Goal: Find specific page/section: Find specific page/section

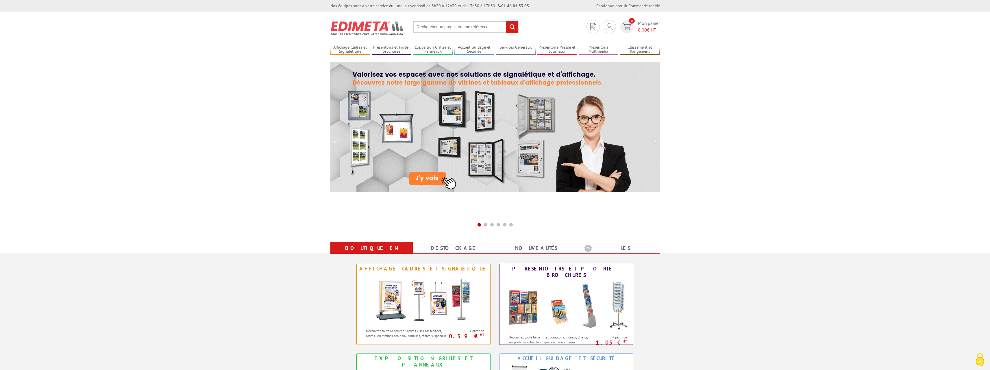
click at [432, 26] on input "text" at bounding box center [466, 27] width 106 height 12
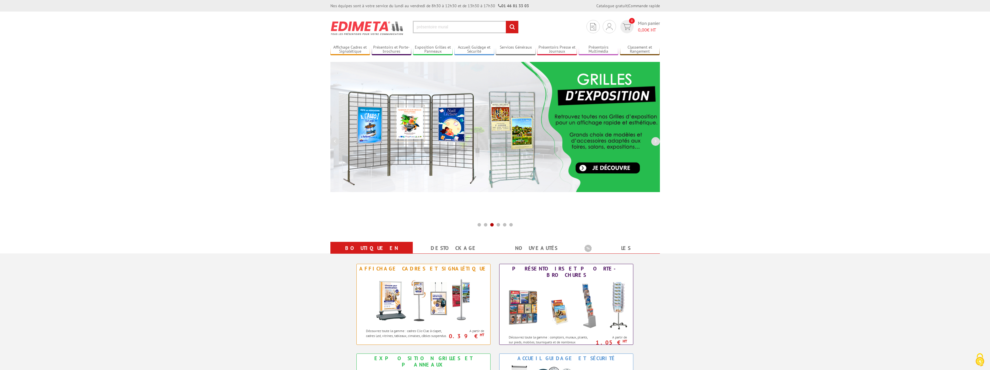
type input "présentoire mural"
click at [506, 21] on input "rechercher" at bounding box center [512, 27] width 12 height 12
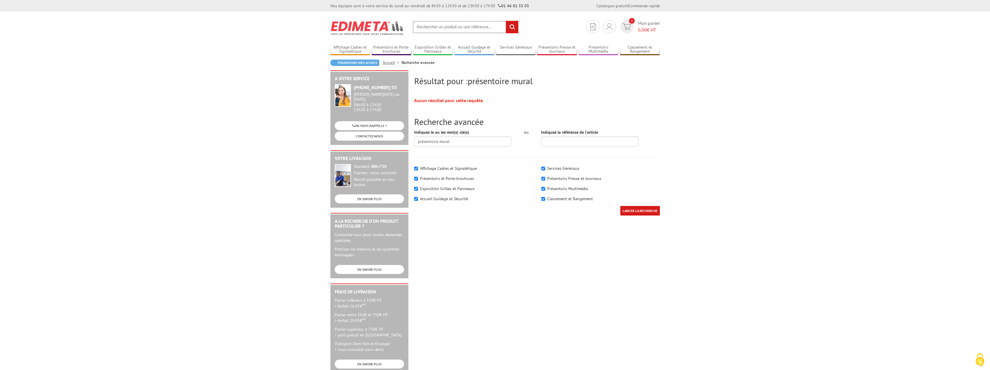
click at [457, 25] on input "text" at bounding box center [466, 27] width 106 height 12
type input "présentoires muraux"
click at [506, 21] on input "rechercher" at bounding box center [512, 27] width 12 height 12
click at [460, 177] on label "Présentoirs et Porte-brochures" at bounding box center [447, 178] width 54 height 5
click at [418, 177] on input"] "Présentoirs et Porte-brochures" at bounding box center [416, 179] width 4 height 4
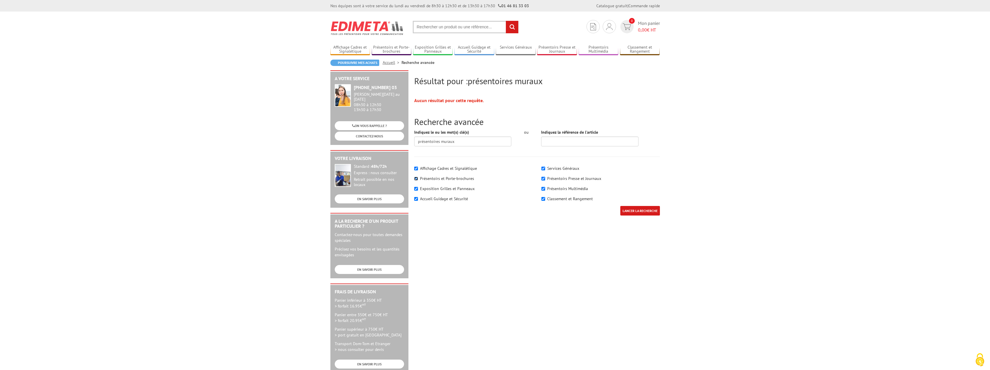
checkbox input"] "false"
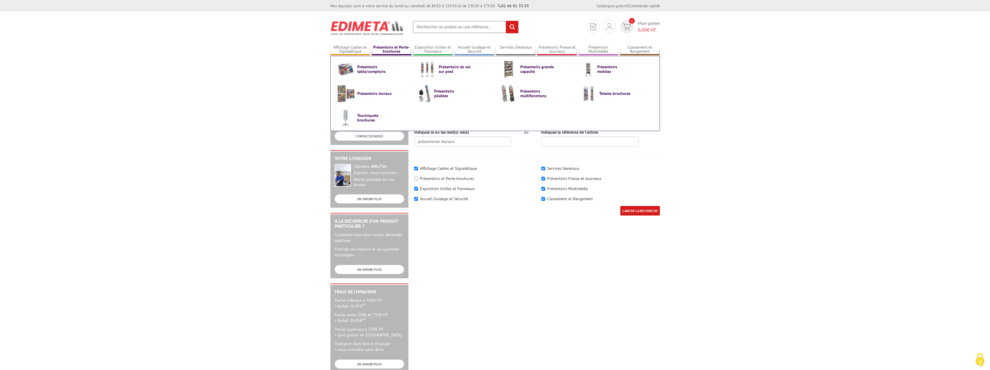
click at [391, 49] on link "Présentoirs et Porte-brochures" at bounding box center [392, 50] width 40 height 10
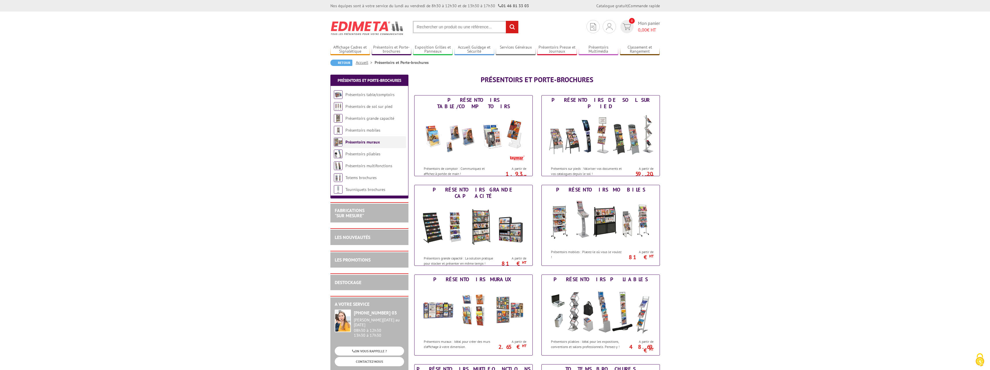
click at [370, 141] on link "Présentoirs muraux" at bounding box center [362, 141] width 34 height 5
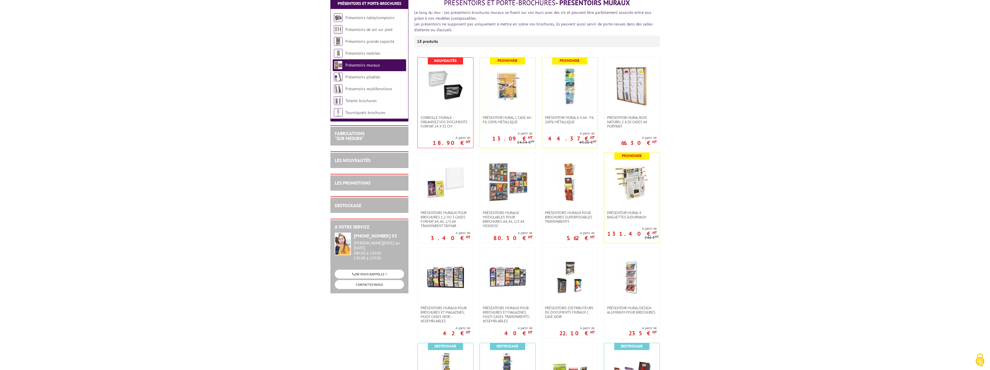
scroll to position [87, 0]
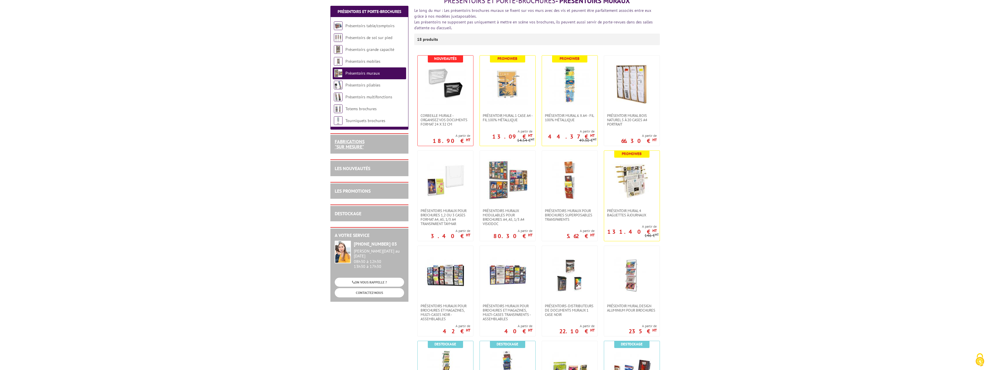
click at [349, 140] on link "FABRICATIONS "Sur Mesure"" at bounding box center [350, 143] width 30 height 11
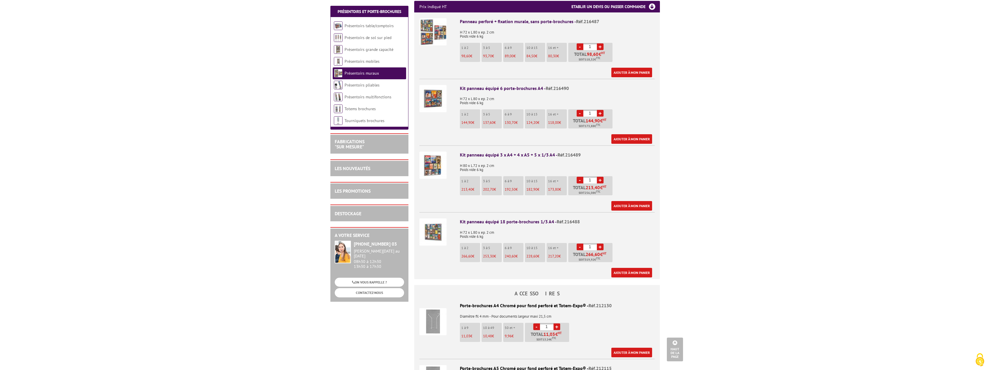
scroll to position [289, 0]
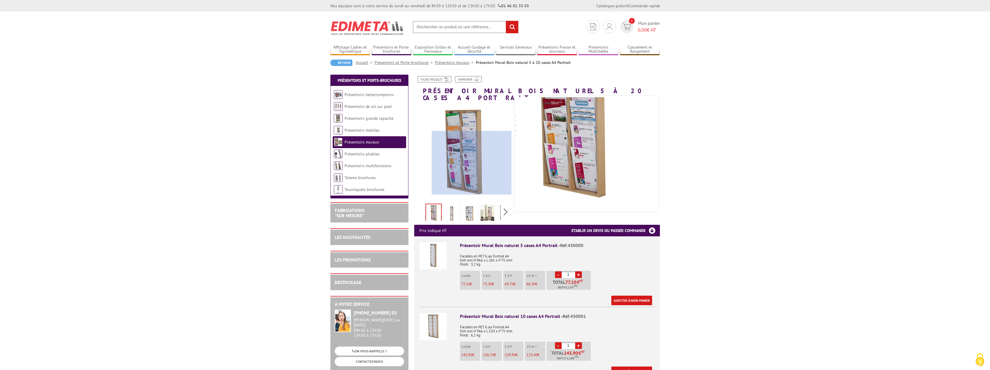
click at [481, 181] on div at bounding box center [472, 163] width 80 height 64
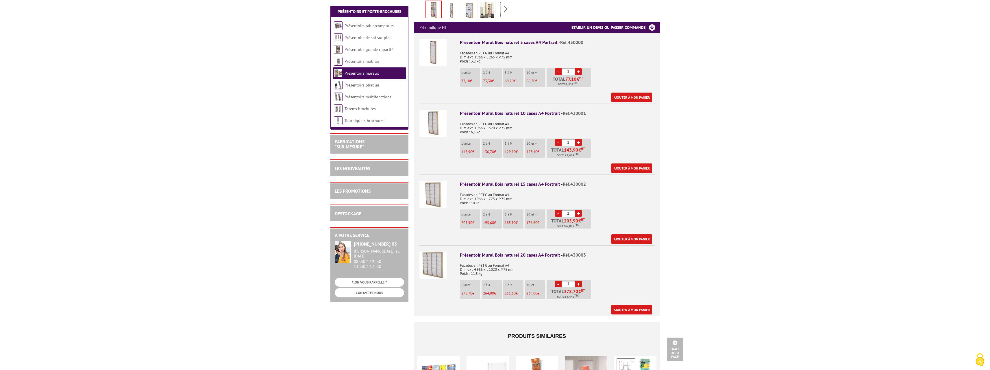
scroll to position [202, 0]
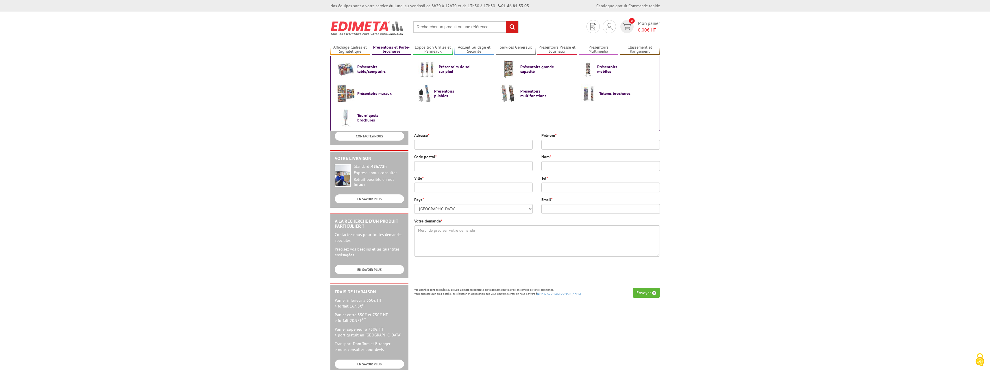
click at [385, 50] on link "Présentoirs et Porte-brochures" at bounding box center [392, 50] width 40 height 10
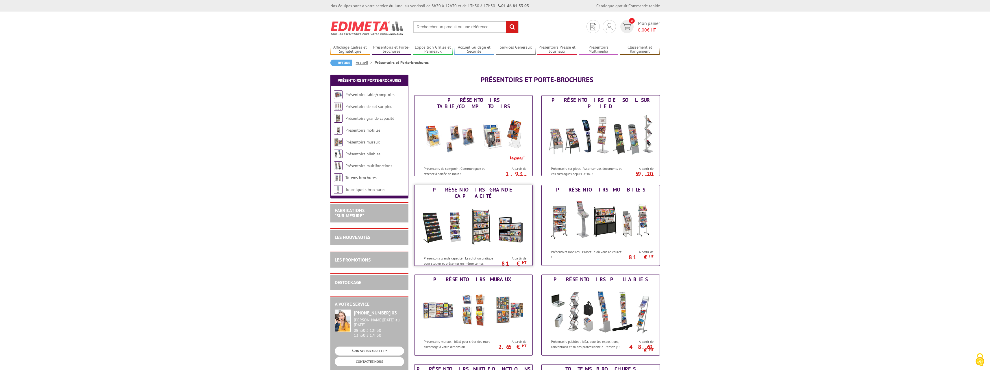
click at [508, 230] on img at bounding box center [473, 227] width 107 height 52
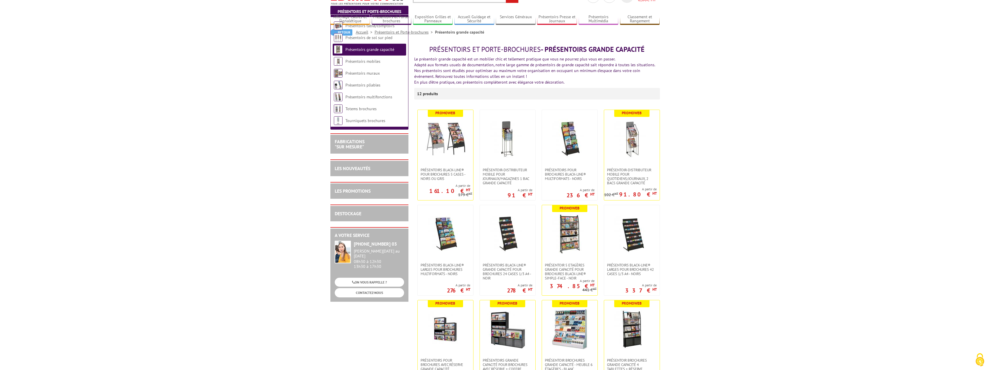
scroll to position [173, 0]
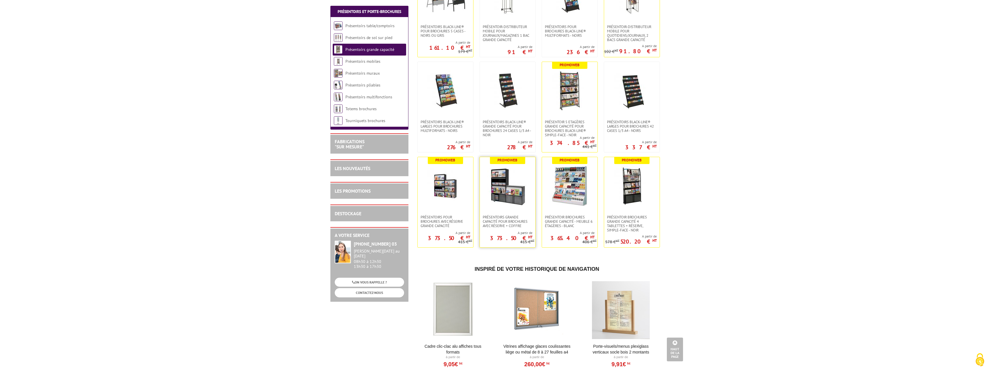
click at [516, 196] on img at bounding box center [507, 186] width 40 height 40
click at [574, 195] on img at bounding box center [570, 186] width 40 height 40
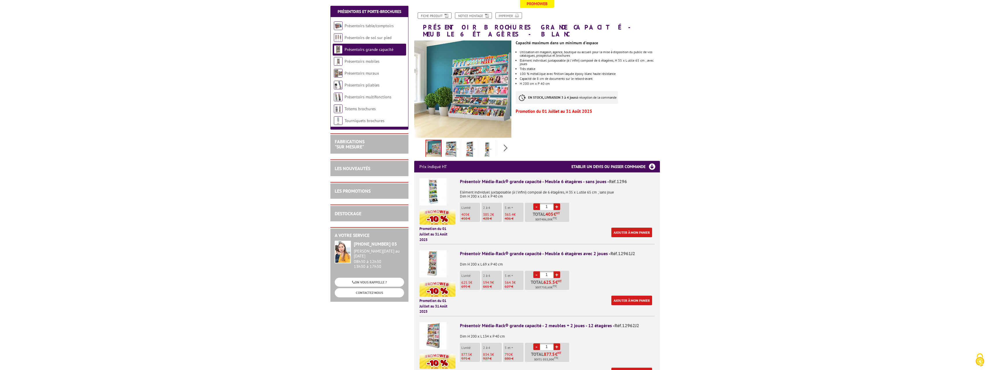
scroll to position [87, 0]
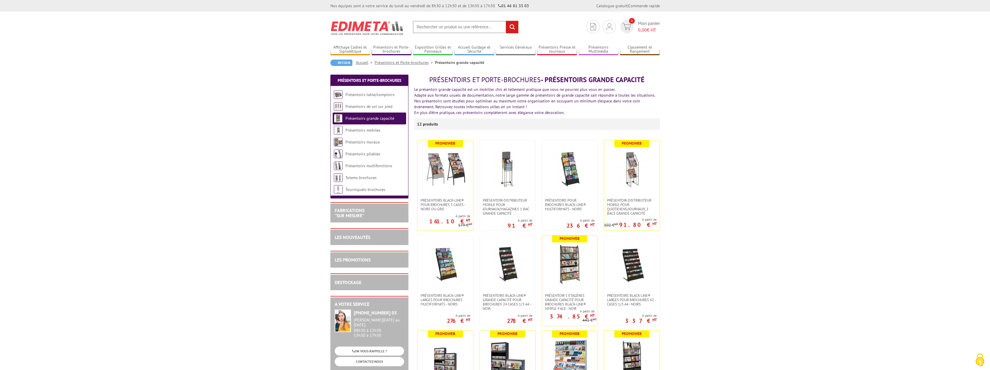
click at [404, 61] on link "Présentoirs et Porte-brochures" at bounding box center [405, 62] width 60 height 5
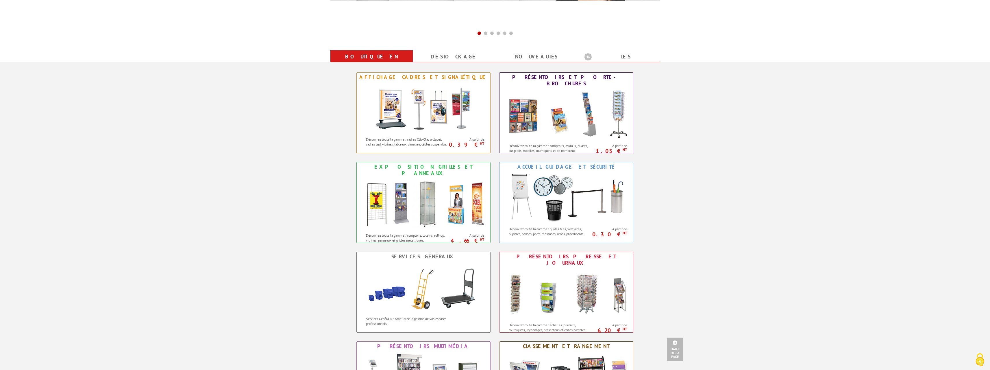
scroll to position [202, 0]
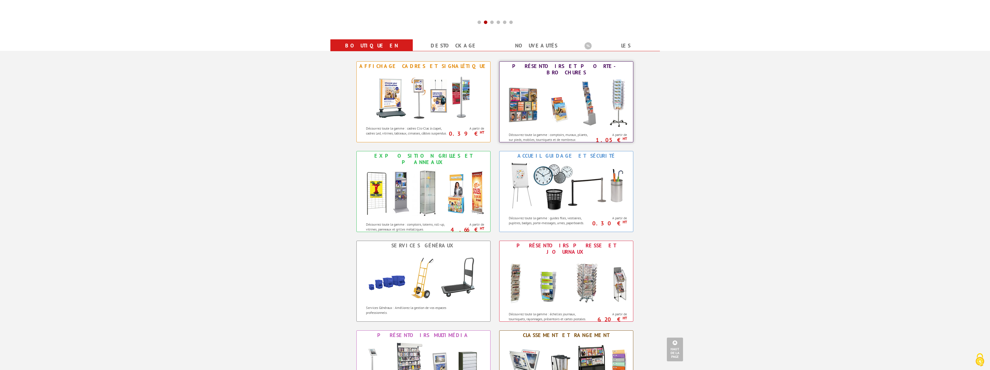
click at [560, 80] on img at bounding box center [566, 103] width 127 height 52
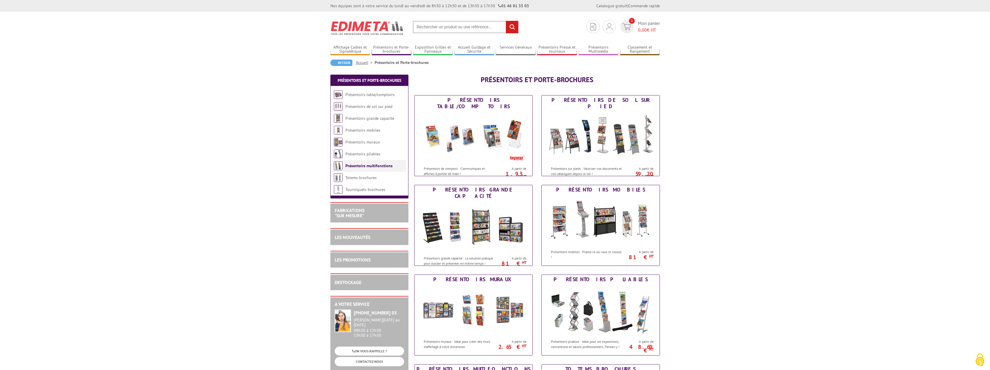
click at [367, 166] on link "Présentoirs multifonctions" at bounding box center [368, 165] width 47 height 5
